Goal: Task Accomplishment & Management: Manage account settings

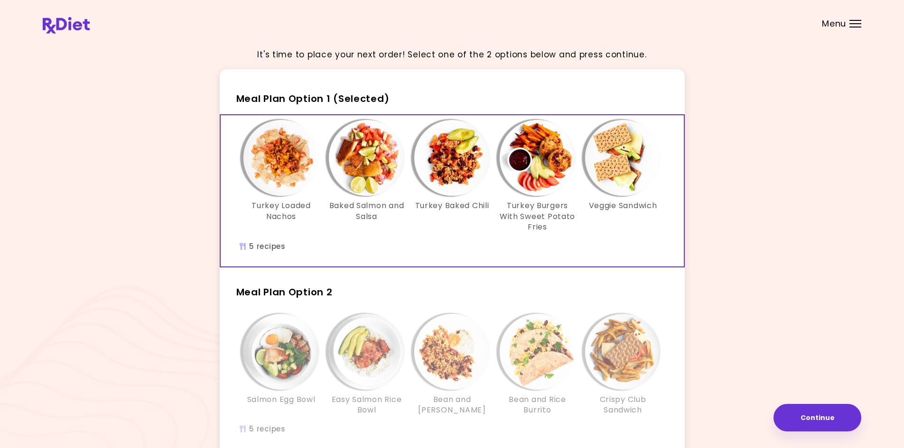
click at [42, 16] on header at bounding box center [452, 19] width 904 height 38
click at [73, 33] on img at bounding box center [66, 25] width 47 height 17
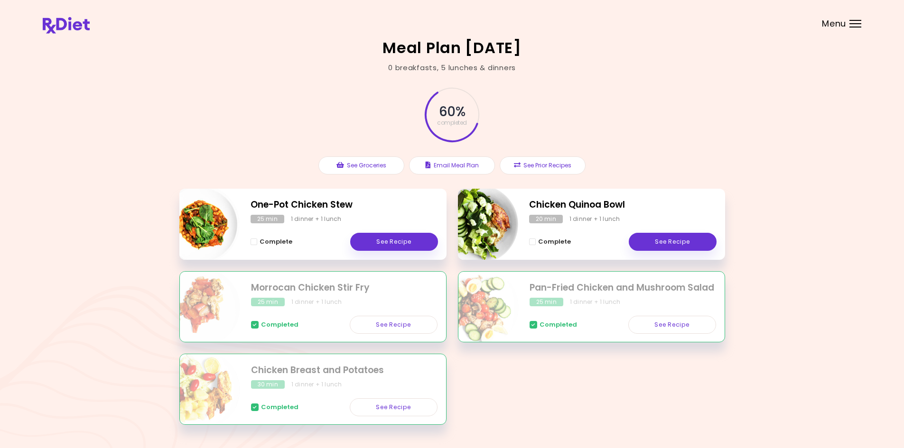
click at [838, 28] on span "Menu" at bounding box center [834, 23] width 24 height 9
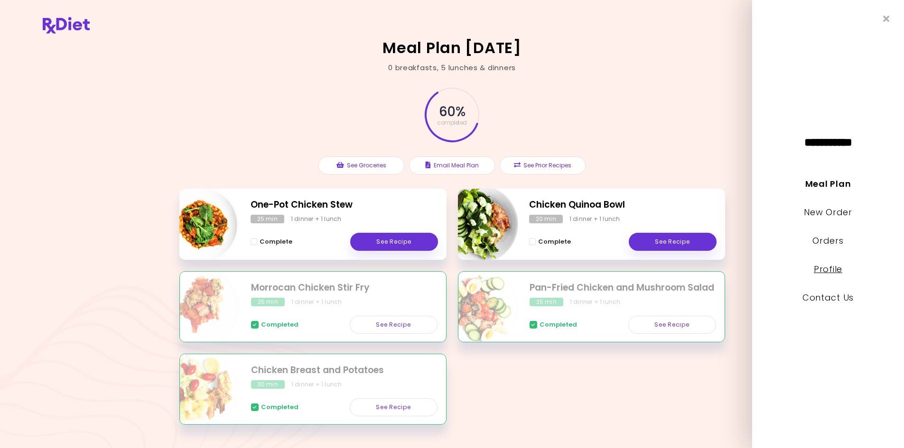
click at [833, 270] on link "Profile" at bounding box center [827, 269] width 28 height 12
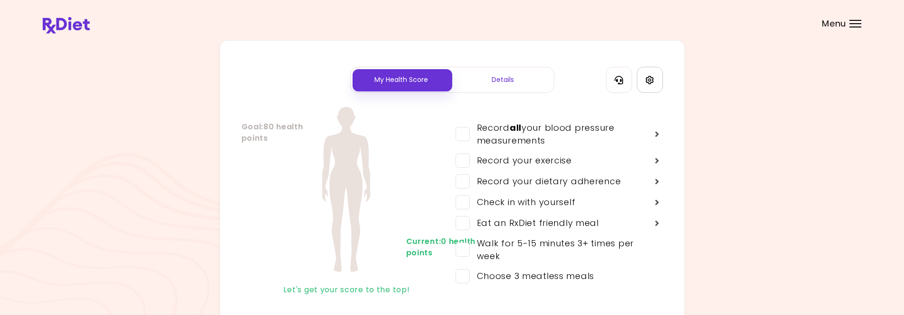
click at [660, 78] on link "Settings" at bounding box center [650, 80] width 26 height 26
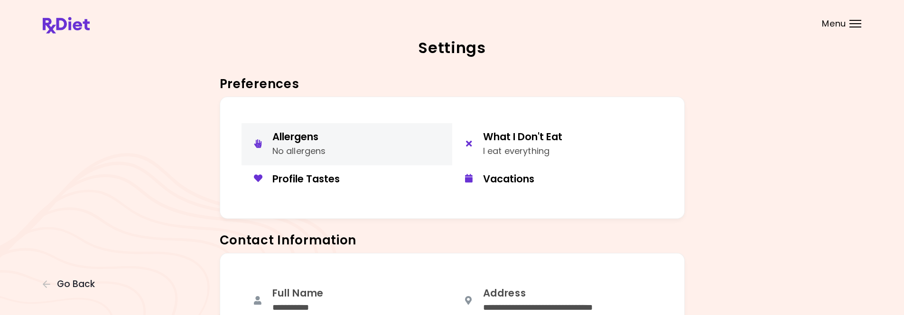
click at [377, 146] on button "Allergens No allergens" at bounding box center [346, 144] width 211 height 42
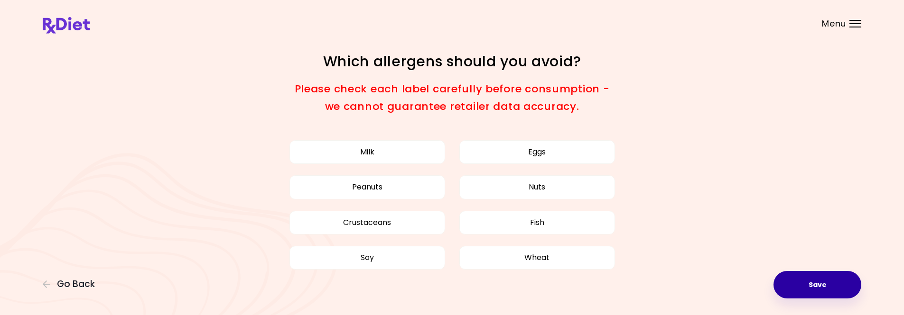
click at [816, 285] on button "Save" at bounding box center [817, 285] width 88 height 28
click at [715, 315] on div "Focusable invisible element Which allergens should you avoid? Please check each…" at bounding box center [452, 170] width 904 height 340
